Goal: Communication & Community: Answer question/provide support

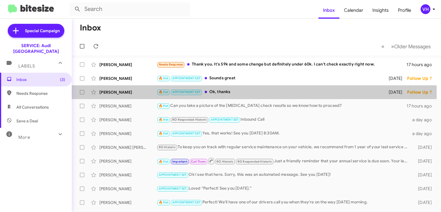
click at [131, 92] on div "[PERSON_NAME]" at bounding box center [127, 92] width 57 height 6
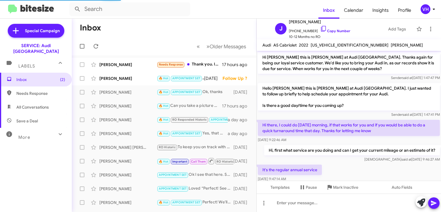
scroll to position [326, 0]
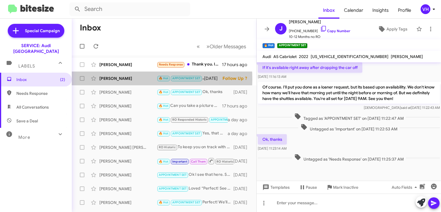
click at [126, 79] on div "[PERSON_NAME]" at bounding box center [127, 78] width 57 height 6
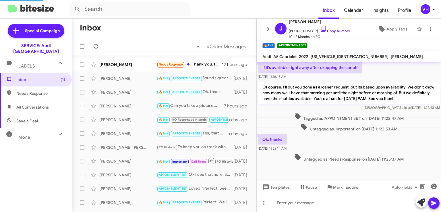
scroll to position [219, 0]
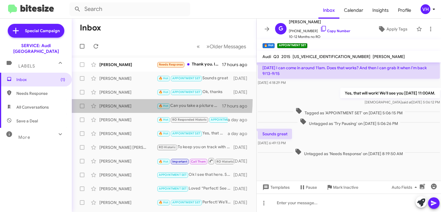
click at [127, 100] on div "Olena Likhachova 🔥 Hot Can you take a picture of the smog check results so we k…" at bounding box center [163, 105] width 175 height 11
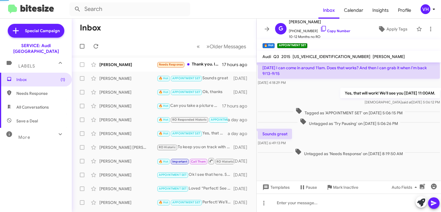
click at [130, 94] on div "[PERSON_NAME]" at bounding box center [127, 92] width 57 height 6
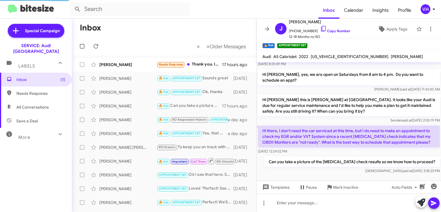
scroll to position [337, 0]
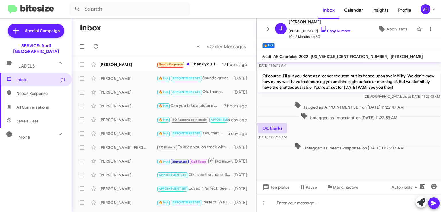
click at [129, 78] on div "[PERSON_NAME]" at bounding box center [127, 78] width 57 height 6
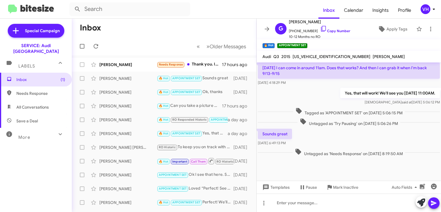
click at [128, 65] on div "[PERSON_NAME]" at bounding box center [127, 65] width 57 height 6
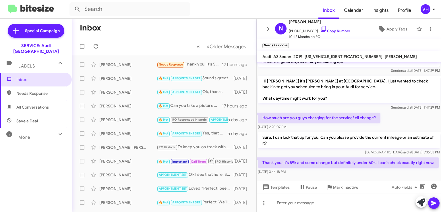
scroll to position [71, 0]
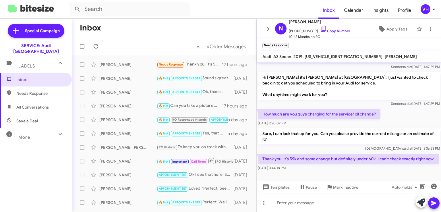
click at [313, 56] on span "WAUAUGFF3KA084144" at bounding box center [343, 56] width 78 height 5
copy span "WAUAUGFF3KA084144"
click at [316, 145] on div "Veda said at Sep 4, 2025, 3:36:33 PM" at bounding box center [349, 148] width 182 height 6
click at [310, 55] on span "WAUAUGFF3KA084144" at bounding box center [343, 56] width 78 height 5
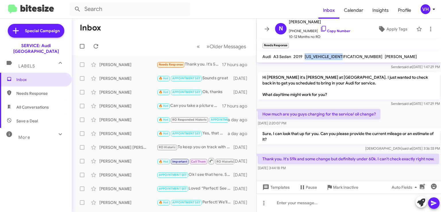
click at [310, 55] on span "WAUAUGFF3KA084144" at bounding box center [343, 56] width 78 height 5
copy span "WAUAUGFF3KA084144"
click at [327, 72] on p "Hi Nita it's Steven Bainbridge at Audi Oakland. I just wanted to check back in …" at bounding box center [349, 86] width 182 height 28
click at [339, 55] on span "WAUAUGFF3KA084144" at bounding box center [343, 56] width 78 height 5
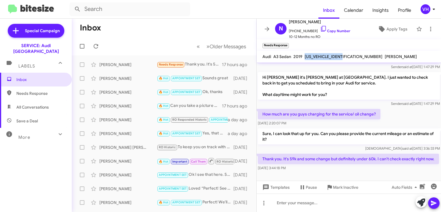
click at [339, 55] on span "WAUAUGFF3KA084144" at bounding box center [343, 56] width 78 height 5
copy span "WAUAUGFF3KA084144"
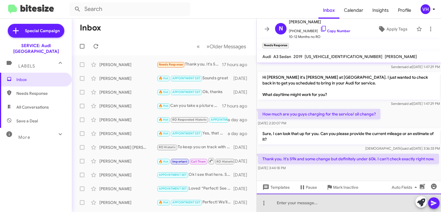
click at [320, 200] on div at bounding box center [348, 202] width 184 height 18
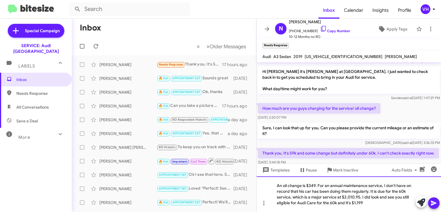
click at [302, 189] on div "An oil change is $349. For an annual maintenance service, I don't have on recor…" at bounding box center [348, 194] width 184 height 36
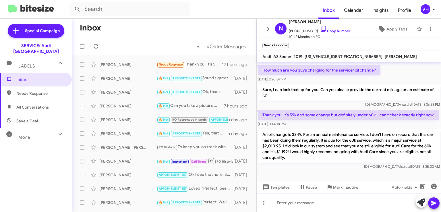
scroll to position [114, 0]
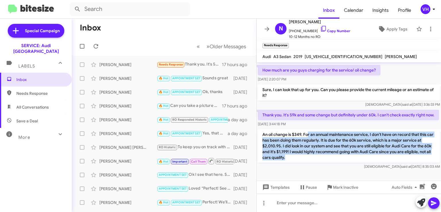
drag, startPoint x: 307, startPoint y: 131, endPoint x: 333, endPoint y: 166, distance: 42.9
click at [333, 166] on div "An oil change is $349. For an annual maintenance service, I don't have on recor…" at bounding box center [349, 149] width 182 height 40
click at [333, 166] on div "Veda said at Sep 5, 2025, 8:35:03 AM" at bounding box center [349, 166] width 182 height 6
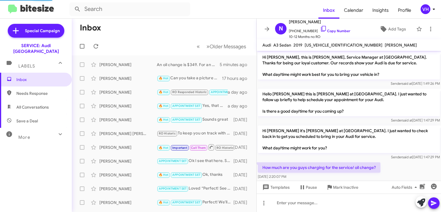
scroll to position [103, 0]
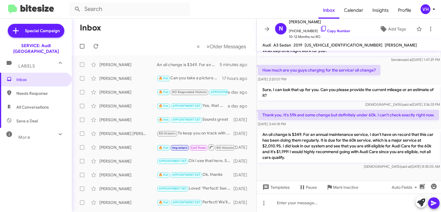
click at [268, 27] on icon at bounding box center [266, 29] width 7 height 7
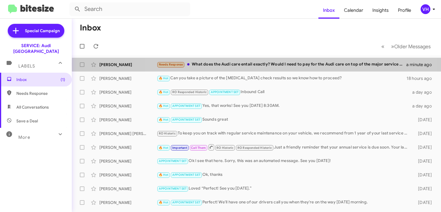
click at [291, 65] on div "Needs Response What does the Audi care entail exactly? Would I need to pay for …" at bounding box center [281, 64] width 249 height 7
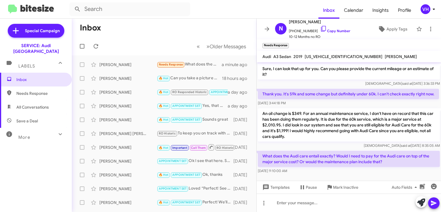
scroll to position [141, 0]
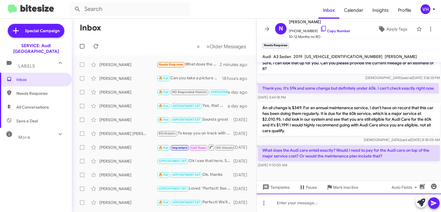
click at [348, 202] on div at bounding box center [348, 202] width 184 height 18
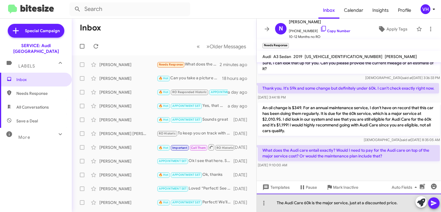
click at [313, 202] on div "The Audi Care 60k is the major service, just at a discounted price." at bounding box center [348, 202] width 184 height 18
click at [399, 201] on div "The Audi Care 60k IS the major service, just at a discounted price." at bounding box center [348, 202] width 184 height 18
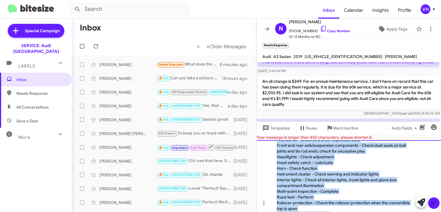
scroll to position [79, 0]
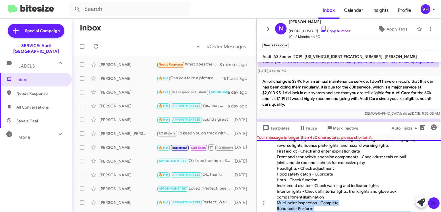
drag, startPoint x: 353, startPoint y: 202, endPoint x: 276, endPoint y: 206, distance: 77.3
click at [276, 206] on div "2019 Audi A3 60K Maintenance Standard Maintenance Body/chassis - Visually ins…" at bounding box center [348, 176] width 184 height 72
copy div "Multi-point inspection - Complete Road test - Perform Rollover protection - C…"
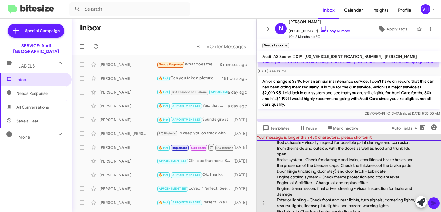
scroll to position [0, 0]
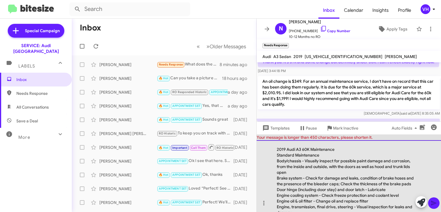
click at [383, 178] on div "Brake system - Check for damage and leaks, condition of brake hoses and the pre…" at bounding box center [345, 180] width 138 height 11
click at [368, 176] on div "Brake system - Check for damage and leaks, condition of brake hoses and the pre…" at bounding box center [345, 180] width 138 height 11
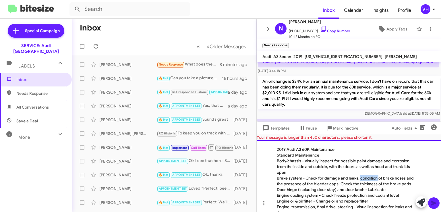
click at [368, 176] on div "Brake system - Check for damage and leaks, condition of brake hoses and the pre…" at bounding box center [345, 180] width 138 height 11
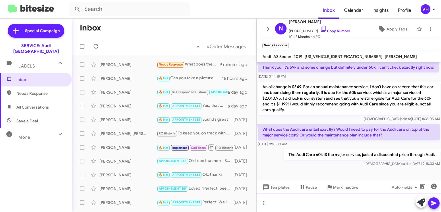
click at [286, 202] on div at bounding box center [348, 202] width 184 height 18
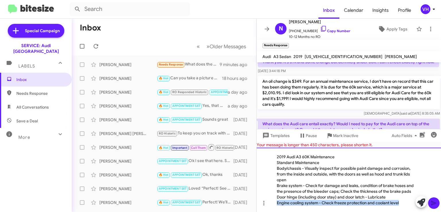
drag, startPoint x: 404, startPoint y: 203, endPoint x: 275, endPoint y: 217, distance: 129.9
click at [275, 211] on html "Inbox Calendar Insights Profile VH Special Campaign SERVICE: Audi Oakland Label…" at bounding box center [220, 106] width 441 height 212
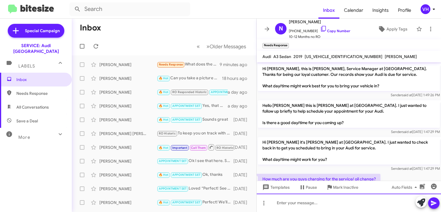
click at [342, 204] on div at bounding box center [348, 202] width 184 height 18
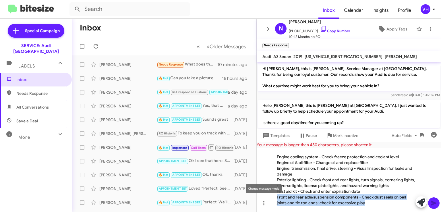
drag, startPoint x: 367, startPoint y: 203, endPoint x: 267, endPoint y: 197, distance: 100.3
click at [267, 197] on div "Your message is longer than 450 characters, please shorten it. Engine cooling s…" at bounding box center [348, 177] width 184 height 70
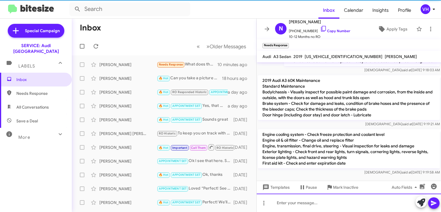
scroll to position [267, 0]
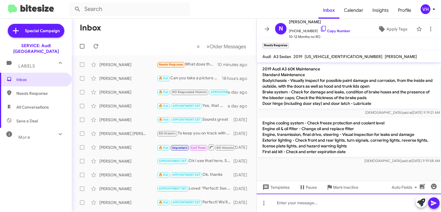
click at [326, 199] on div at bounding box center [348, 202] width 184 height 18
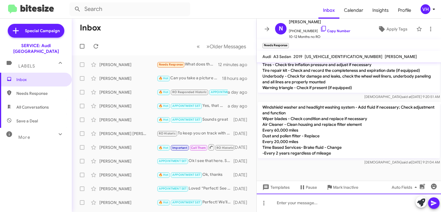
scroll to position [500, 0]
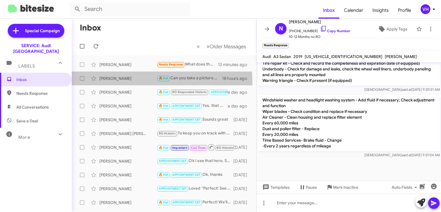
drag, startPoint x: 123, startPoint y: 81, endPoint x: 126, endPoint y: 81, distance: 3.8
click at [123, 81] on div "Olena Likhachova 🔥 Hot Can you take a picture of the smog check results so we k…" at bounding box center [163, 78] width 175 height 11
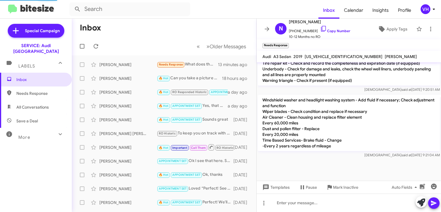
scroll to position [124, 0]
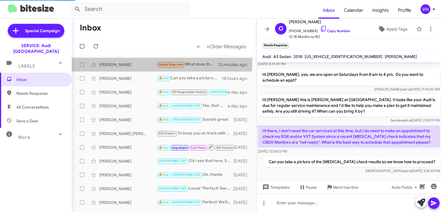
click at [119, 62] on div "Nita Villas Needs Response What does the Audi care entail exactly? Would I need…" at bounding box center [163, 64] width 175 height 11
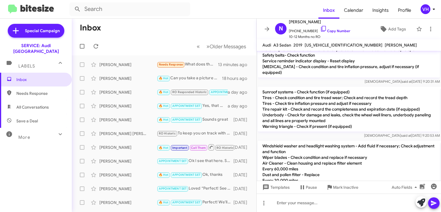
scroll to position [488, 0]
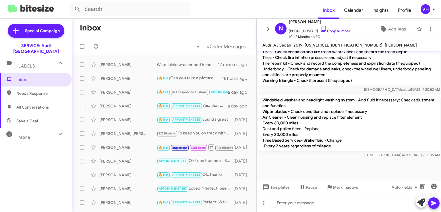
scroll to position [29, 0]
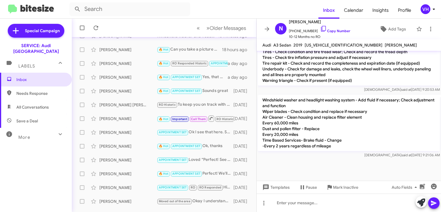
click at [416, 161] on div at bounding box center [348, 170] width 184 height 22
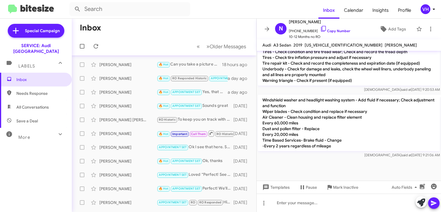
scroll to position [0, 0]
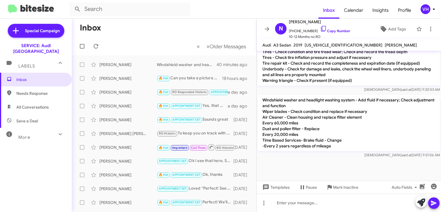
click at [265, 29] on icon at bounding box center [266, 29] width 7 height 7
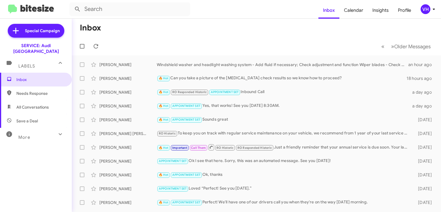
click at [28, 158] on div "Inbox Needs Response All Conversations Save a Deal More Important 🔥 Hot Appoint…" at bounding box center [36, 136] width 72 height 127
click at [46, 153] on div "Inbox Needs Response All Conversations Save a Deal More Important 🔥 Hot Appoint…" at bounding box center [36, 136] width 72 height 127
click at [263, 68] on div "[PERSON_NAME] Villas Windshield washer and headlight washing system - Add fluid…" at bounding box center [256, 64] width 360 height 11
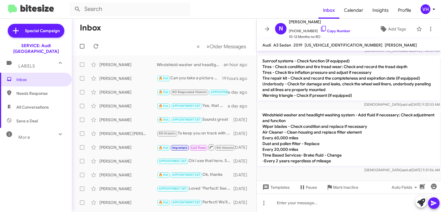
scroll to position [488, 0]
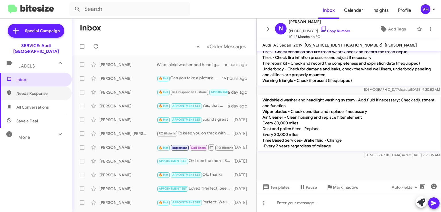
click at [46, 90] on span "Needs Response" at bounding box center [40, 93] width 49 height 6
type input "in:needs-response"
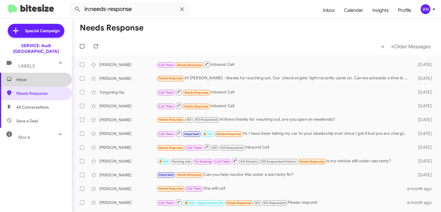
click at [36, 77] on span "Inbox" at bounding box center [40, 80] width 49 height 6
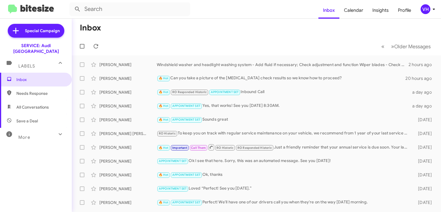
click at [131, 122] on div "[PERSON_NAME]" at bounding box center [127, 120] width 57 height 6
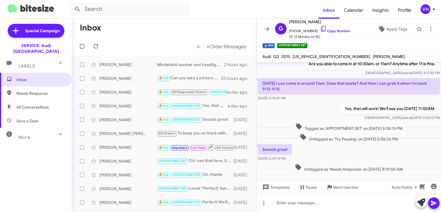
scroll to position [219, 0]
